Goal: Find contact information

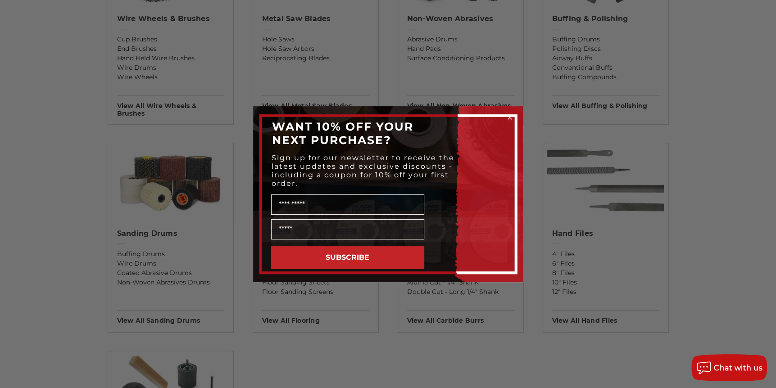
scroll to position [585, 0]
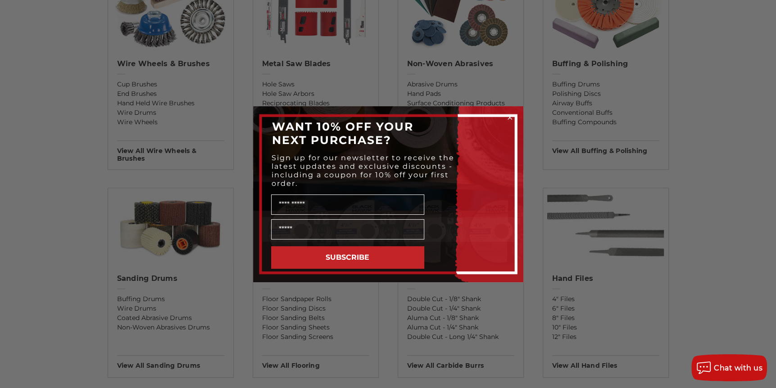
click at [511, 116] on circle "Close dialog" at bounding box center [509, 117] width 9 height 9
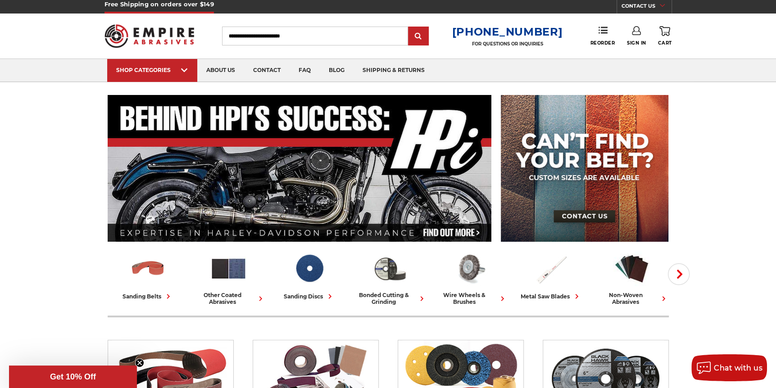
scroll to position [0, 0]
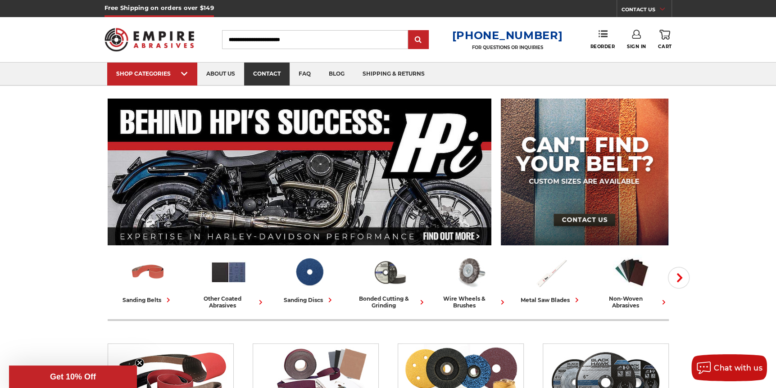
click at [263, 72] on link "contact" at bounding box center [266, 74] width 45 height 23
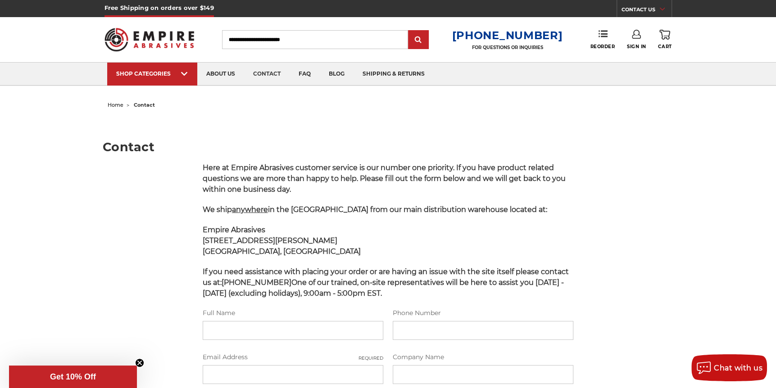
drag, startPoint x: 337, startPoint y: 131, endPoint x: 366, endPoint y: 113, distance: 34.8
click at [366, 113] on main "Contact Here at Empire Abrasives customer service is our number one priority. I…" at bounding box center [388, 337] width 570 height 450
